Goal: Navigation & Orientation: Find specific page/section

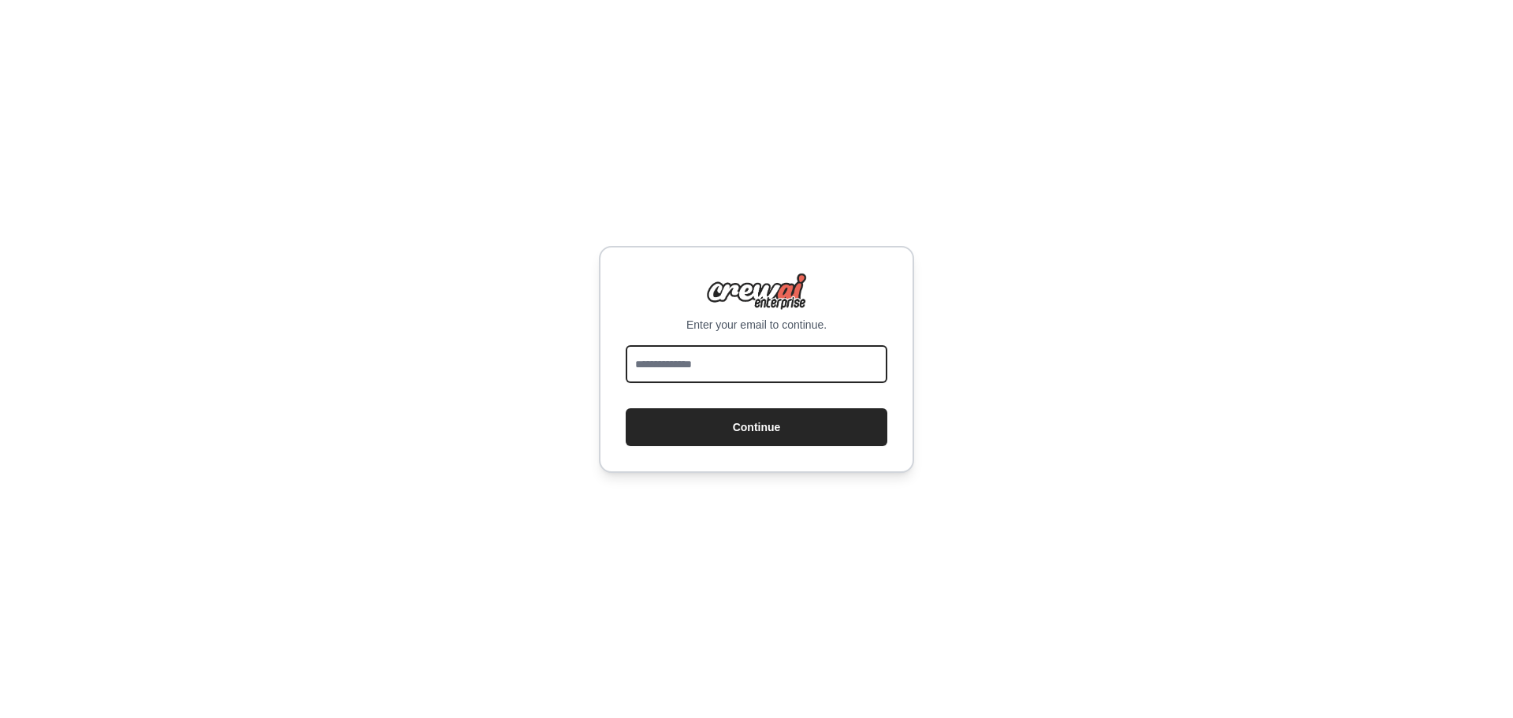
click at [663, 361] on input "email" at bounding box center [757, 364] width 262 height 38
type input "**********"
click at [626, 408] on button "Continue" at bounding box center [757, 427] width 262 height 38
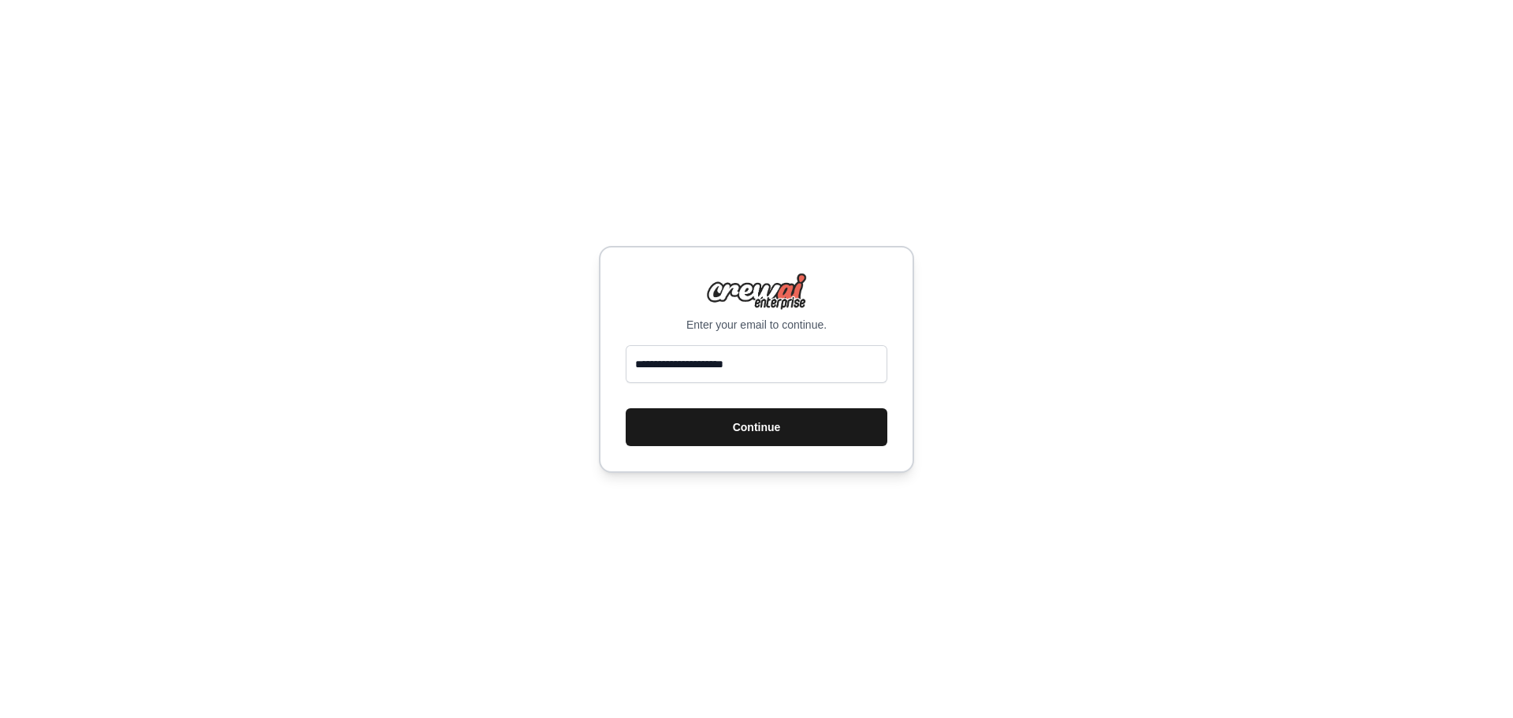
click at [733, 409] on button "Continue" at bounding box center [757, 427] width 262 height 38
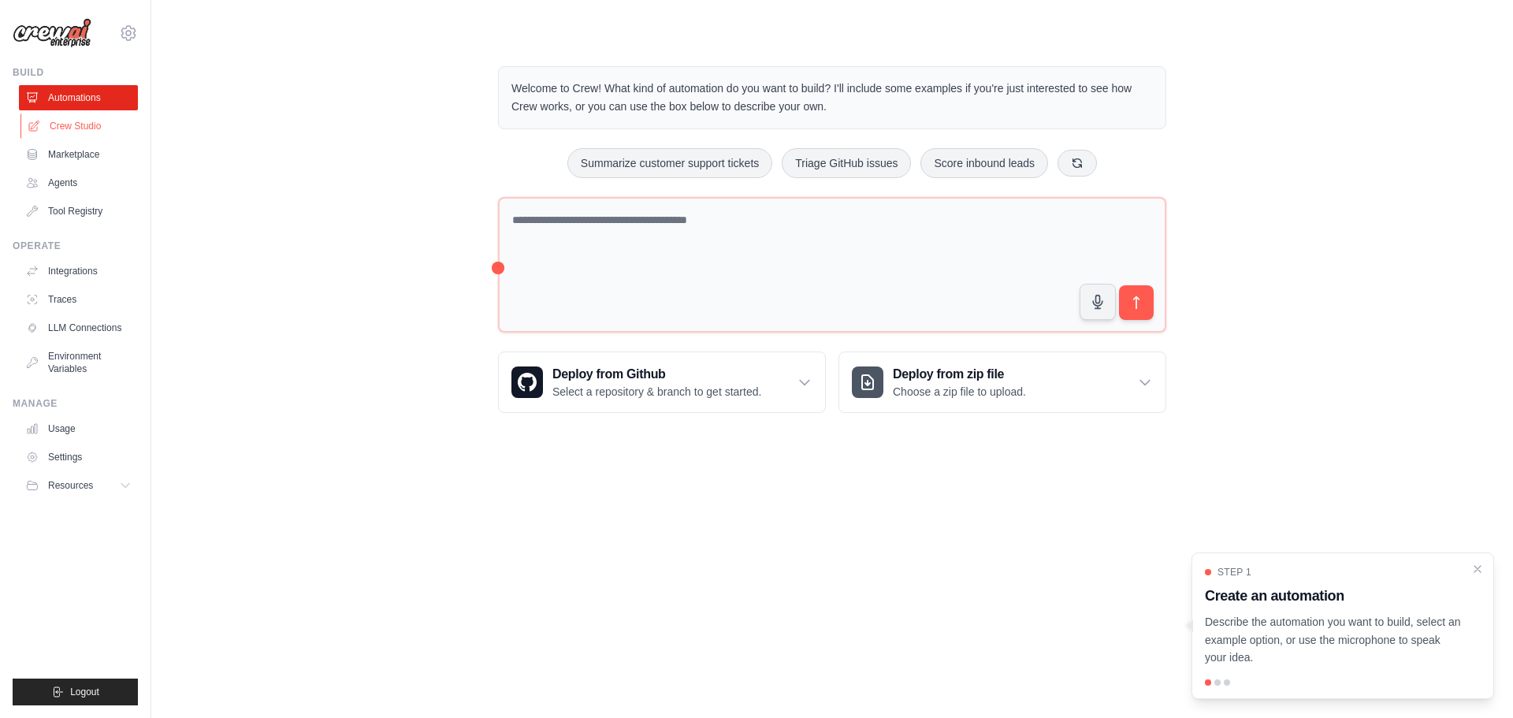
click at [72, 120] on link "Crew Studio" at bounding box center [79, 125] width 119 height 25
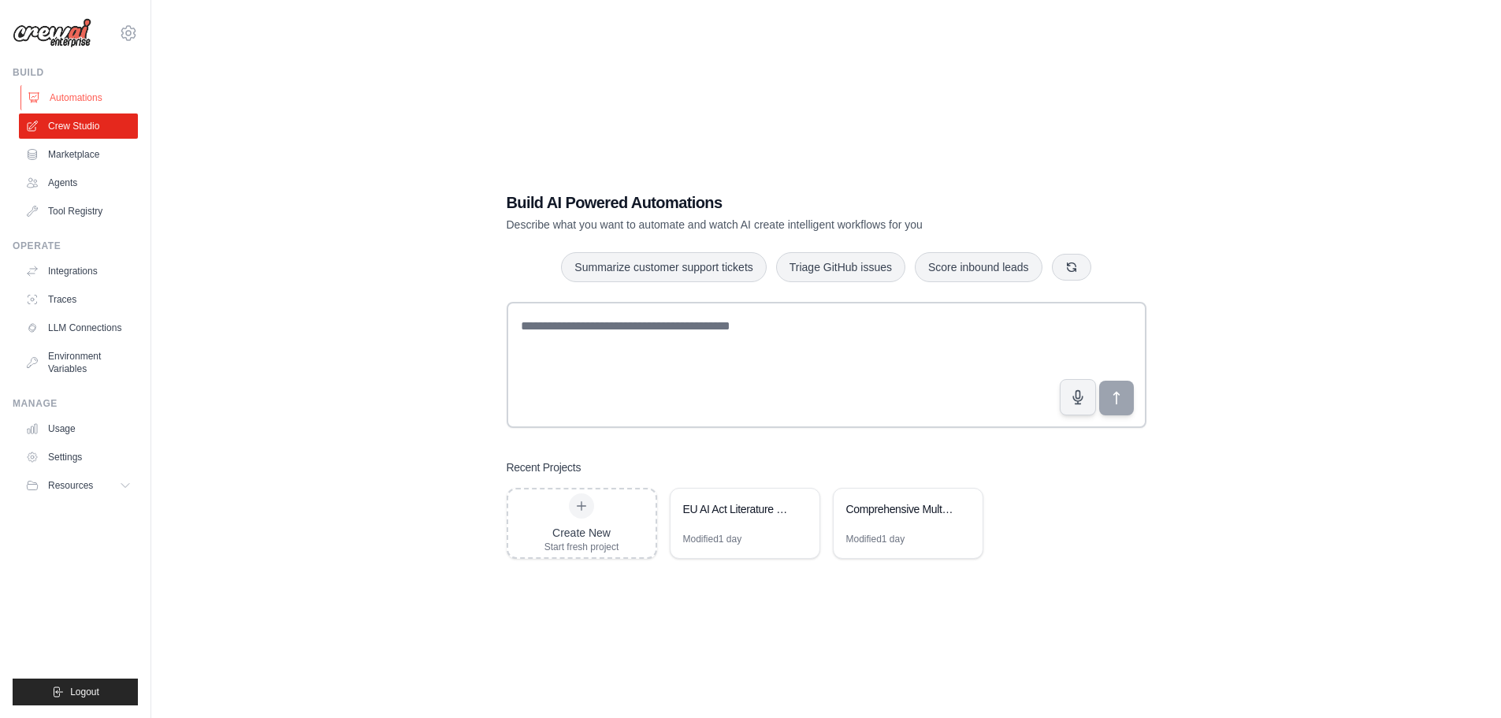
click at [72, 101] on link "Automations" at bounding box center [79, 97] width 119 height 25
